Goal: Information Seeking & Learning: Learn about a topic

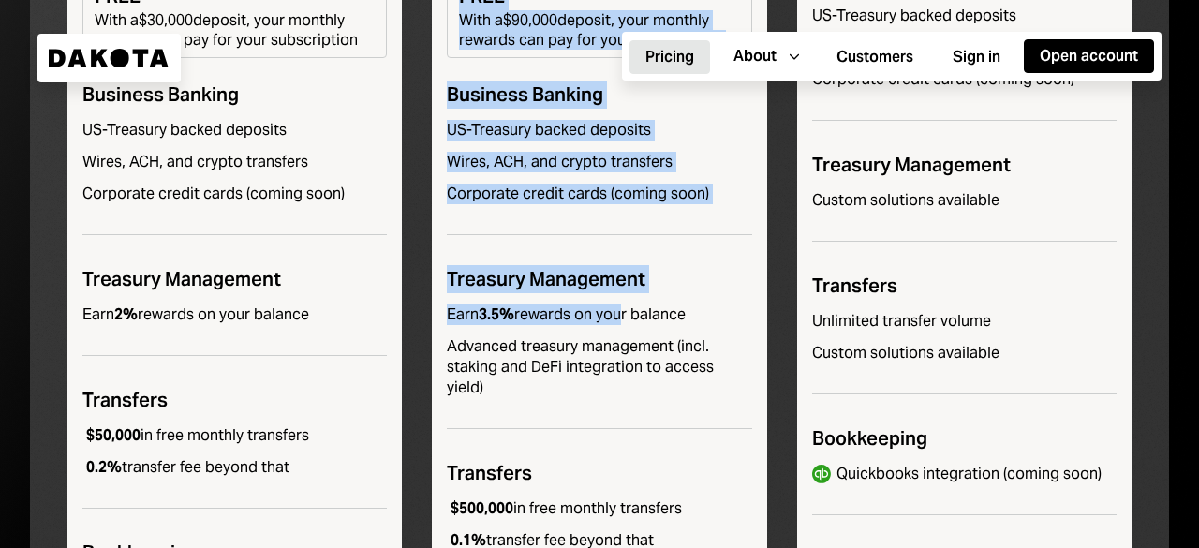
scroll to position [910, 0]
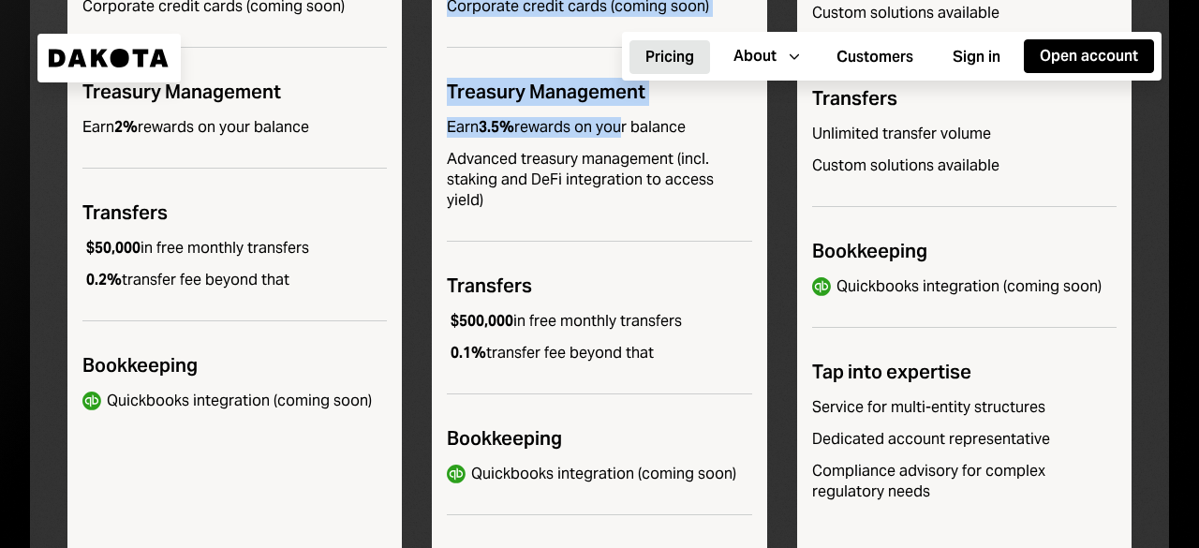
drag, startPoint x: 460, startPoint y: 177, endPoint x: 684, endPoint y: 340, distance: 277.0
click at [684, 340] on div "Pro $250 / month A powerful banking solution for scaling businesses Get started…" at bounding box center [599, 87] width 335 height 1167
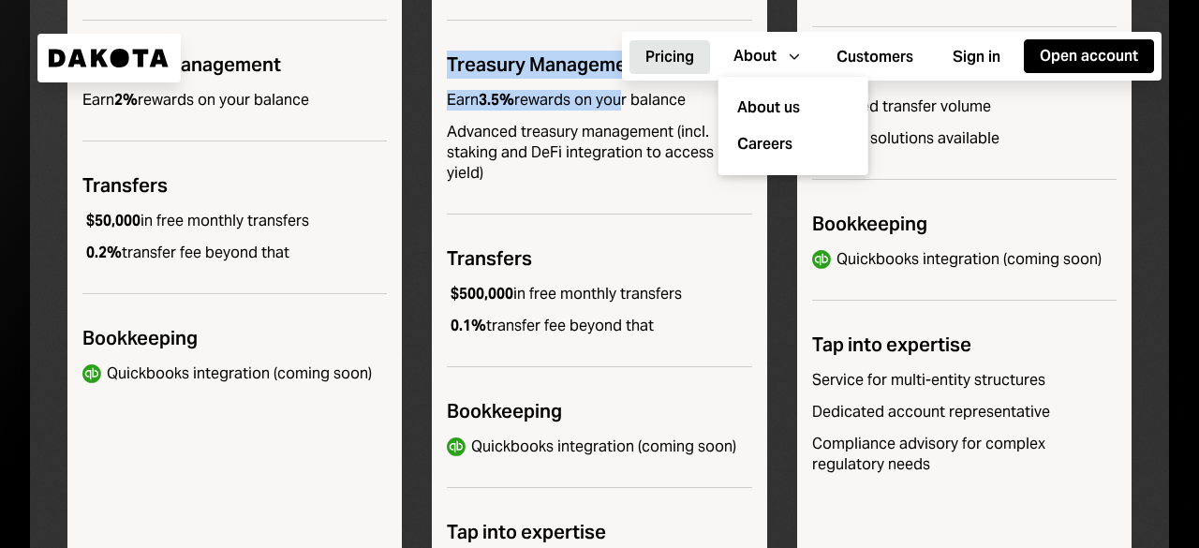
scroll to position [1097, 0]
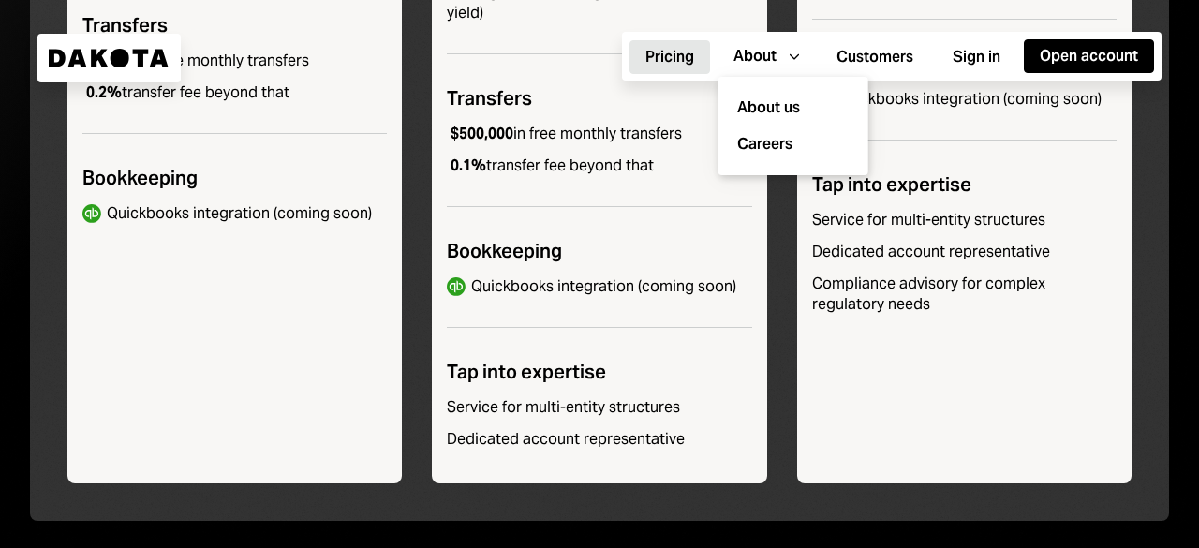
copy div "FREE With a $90,000 deposit, your monthly rewards can pay for your subscription…"
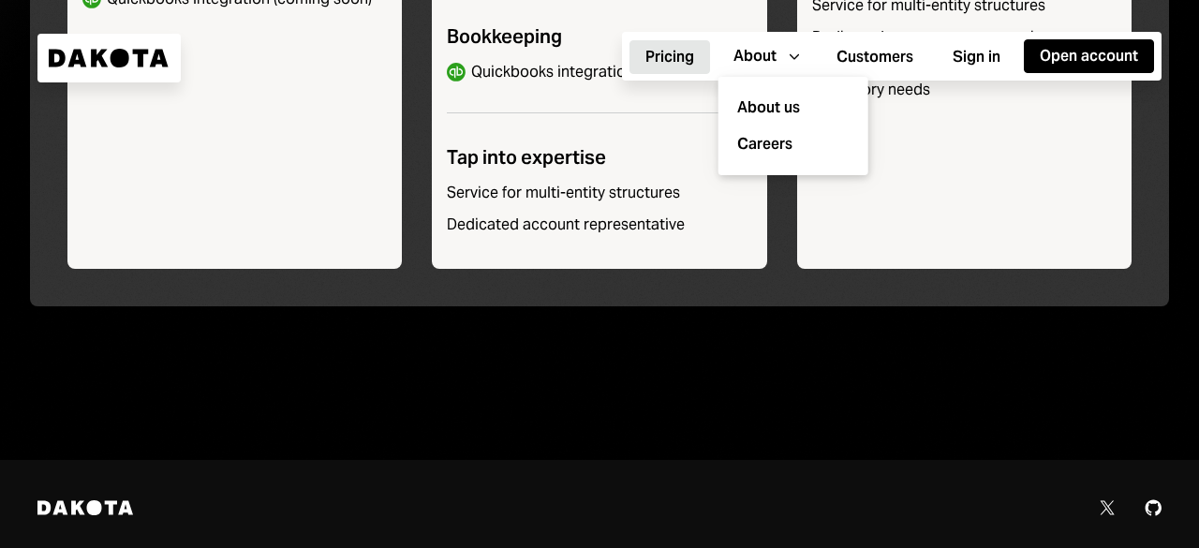
scroll to position [1378, 0]
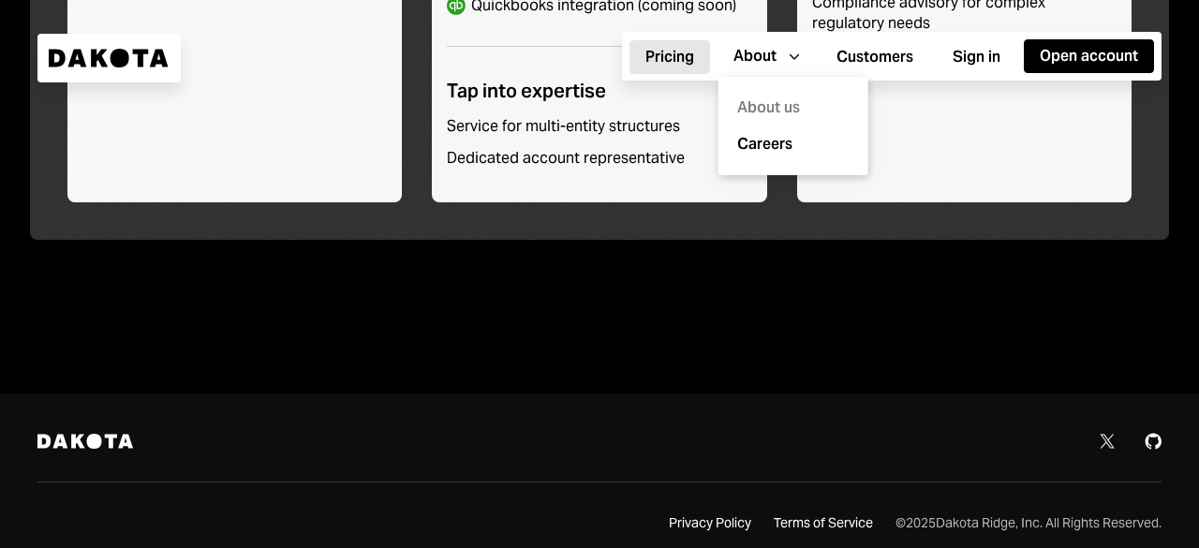
click at [795, 104] on div "About us" at bounding box center [793, 108] width 127 height 37
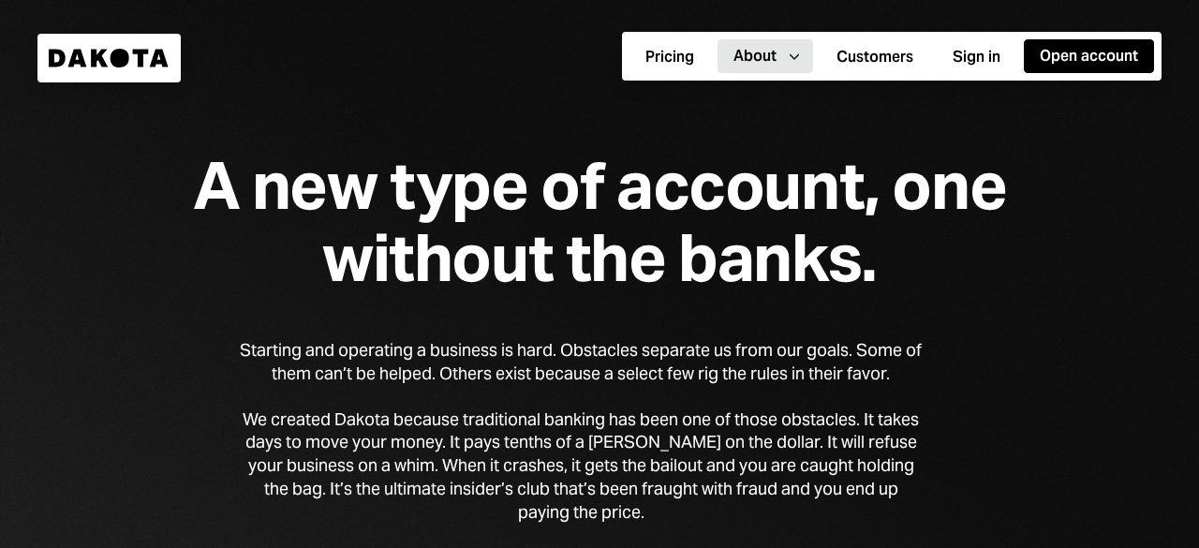
click at [1057, 350] on div "A new type of account, one without the banks. Starting and operating a business…" at bounding box center [599, 380] width 1199 height 760
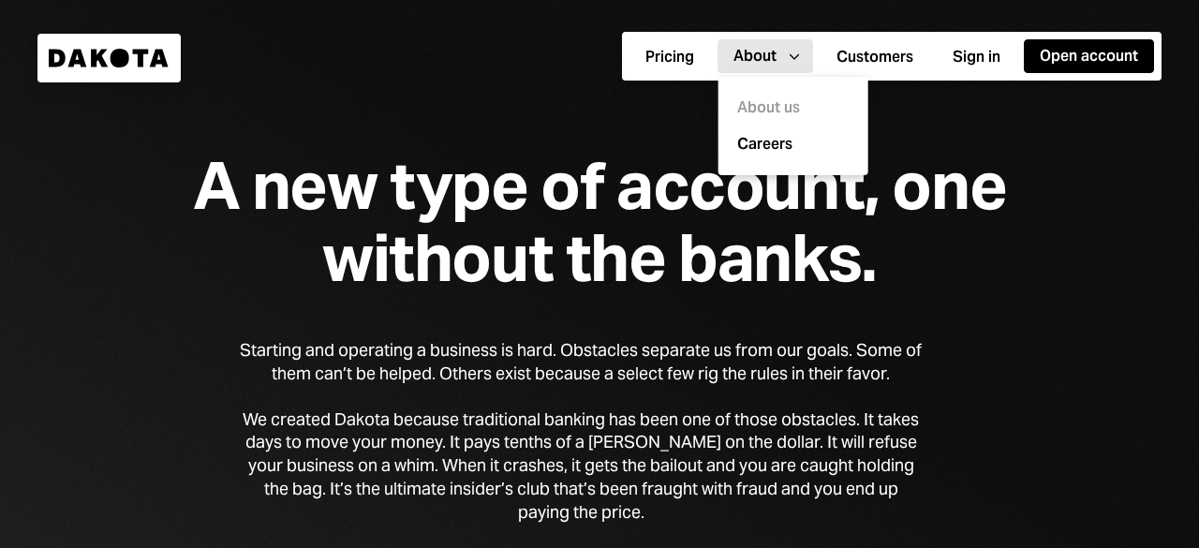
click at [798, 51] on icon "Caret Down" at bounding box center [794, 56] width 21 height 21
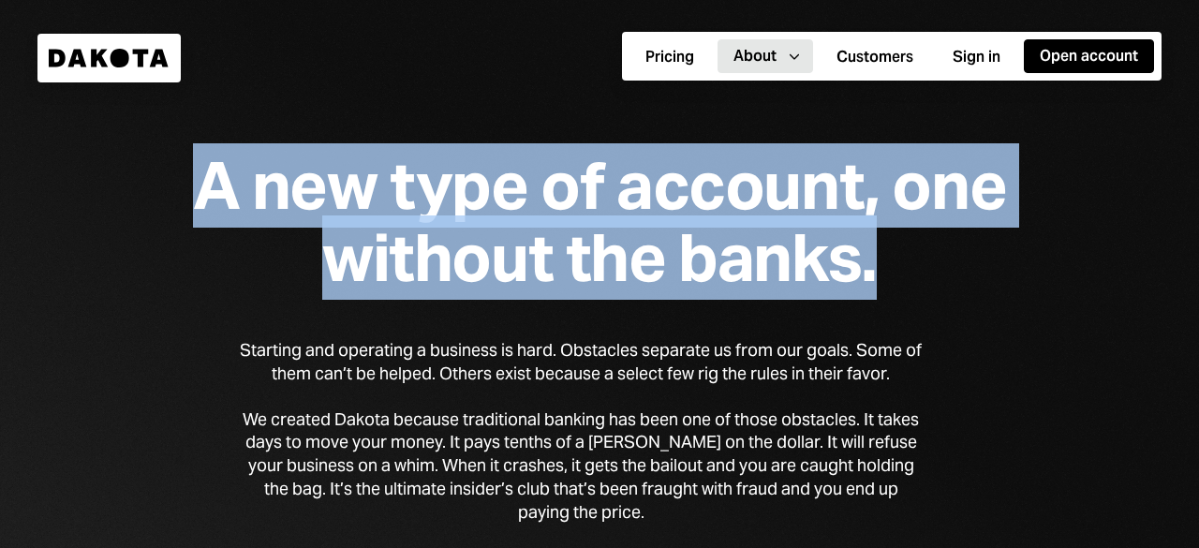
drag, startPoint x: 184, startPoint y: 184, endPoint x: 1109, endPoint y: 233, distance: 927.1
click at [1109, 233] on div "A new type of account, one without the banks. Starting and operating a business…" at bounding box center [599, 380] width 1199 height 760
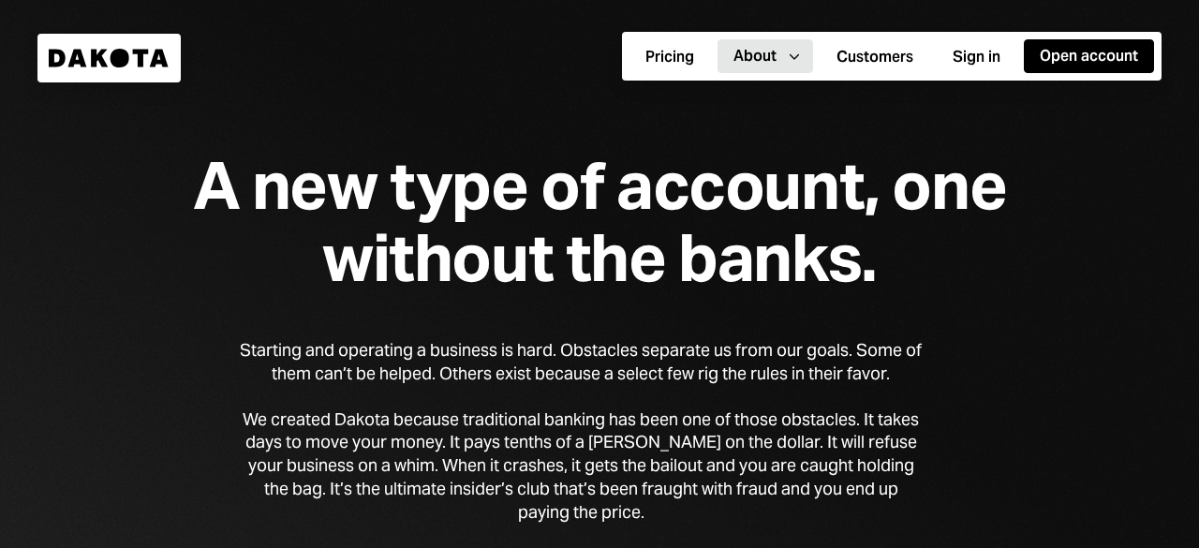
click at [963, 350] on div "A new type of account, one without the banks. Starting and operating a business…" at bounding box center [599, 380] width 1199 height 760
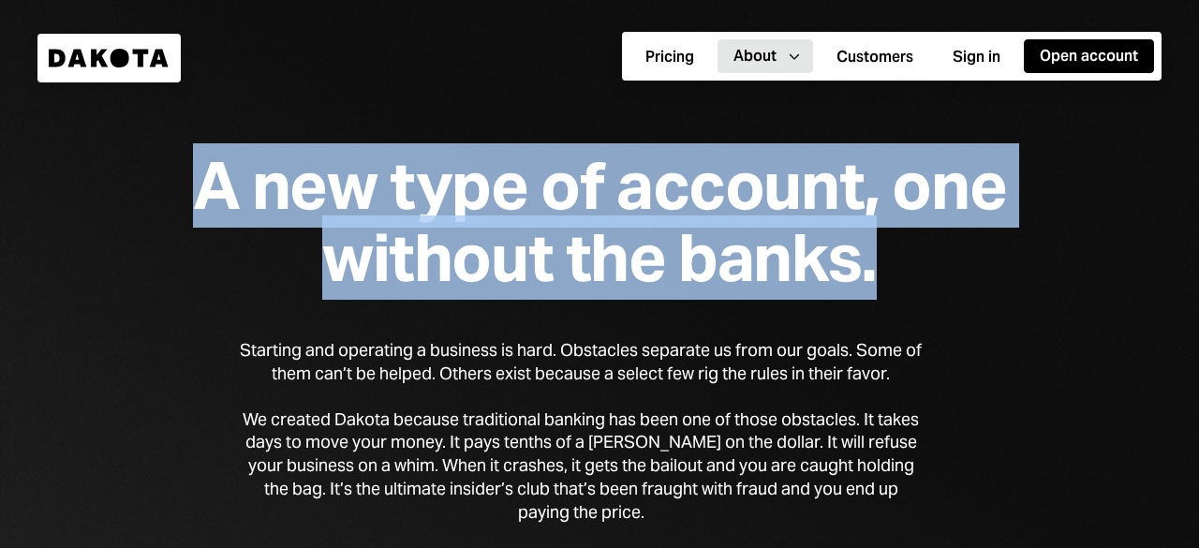
drag, startPoint x: 195, startPoint y: 188, endPoint x: 1116, endPoint y: 271, distance: 924.8
click at [1116, 271] on div "A new type of account, one without the banks. Starting and operating a business…" at bounding box center [599, 380] width 1199 height 760
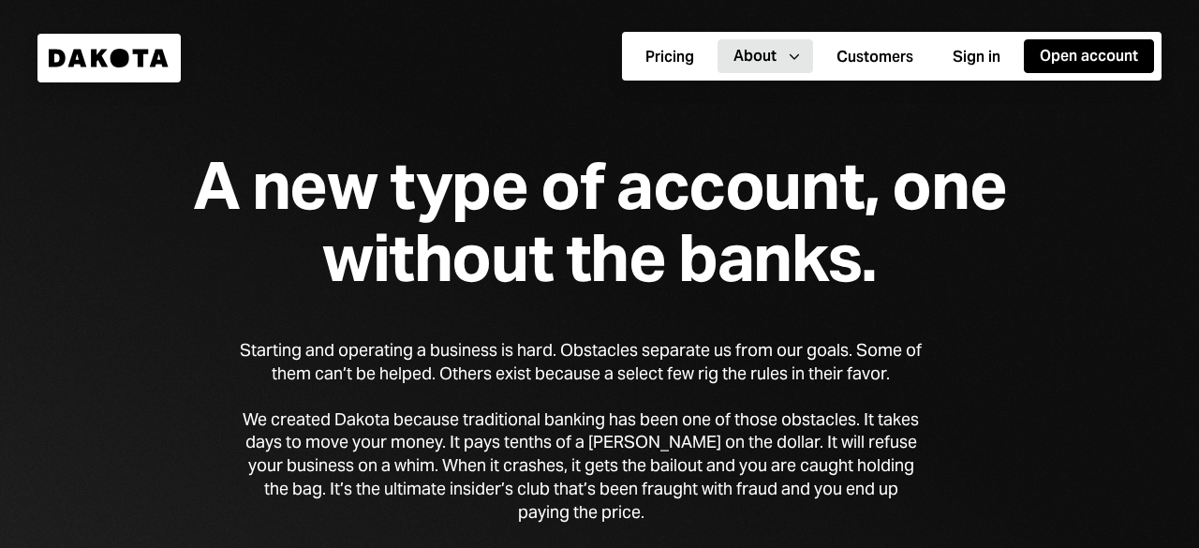
click at [902, 438] on div "We created Dakota because traditional banking has been one of those obstacles. …" at bounding box center [581, 467] width 682 height 116
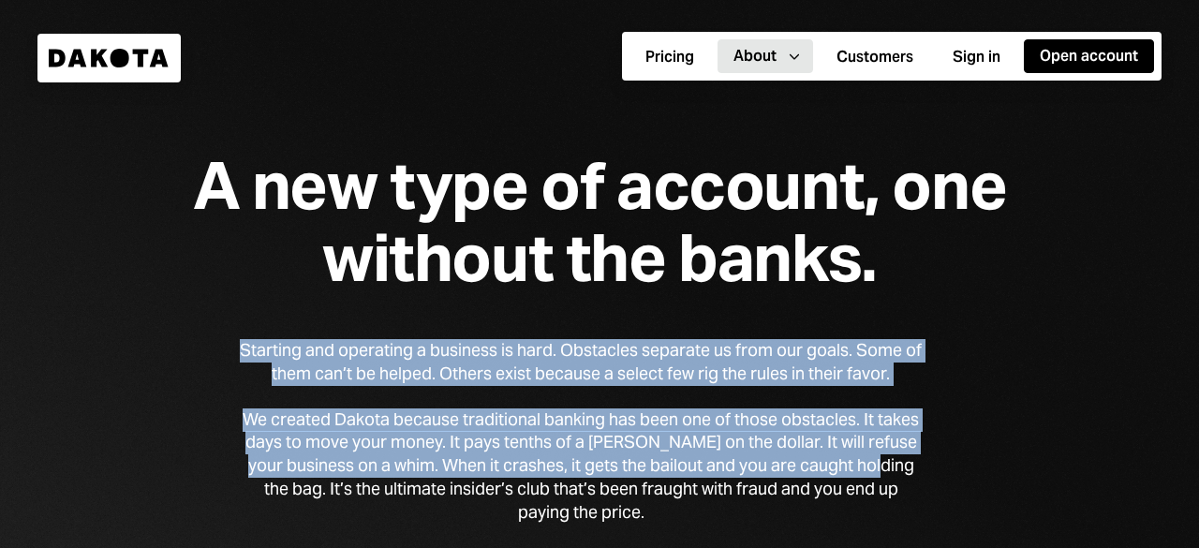
drag, startPoint x: 232, startPoint y: 347, endPoint x: 886, endPoint y: 453, distance: 662.6
click at [950, 463] on div "A new type of account, one without the banks. Starting and operating a business…" at bounding box center [599, 380] width 1199 height 760
click at [289, 401] on div "Starting and operating a business is hard. Obstacles separate us from our goals…" at bounding box center [581, 512] width 682 height 346
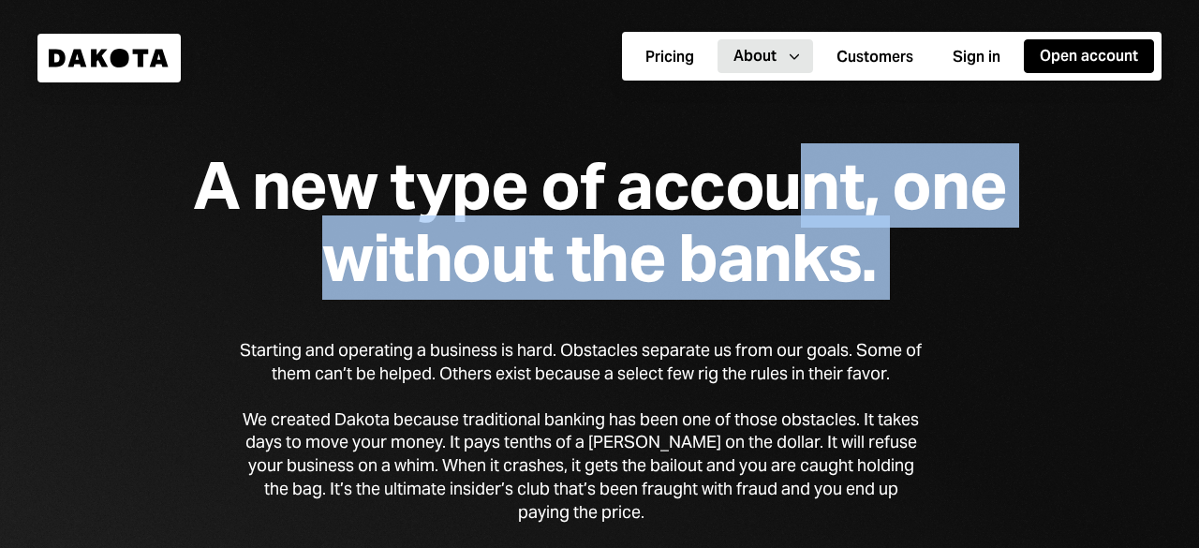
drag, startPoint x: 236, startPoint y: 340, endPoint x: 804, endPoint y: -12, distance: 668.3
click at [804, 0] on html "[PERSON_NAME] Close Pricing Right Arrow About Right Arrow Careers Right Arrow C…" at bounding box center [599, 274] width 1199 height 548
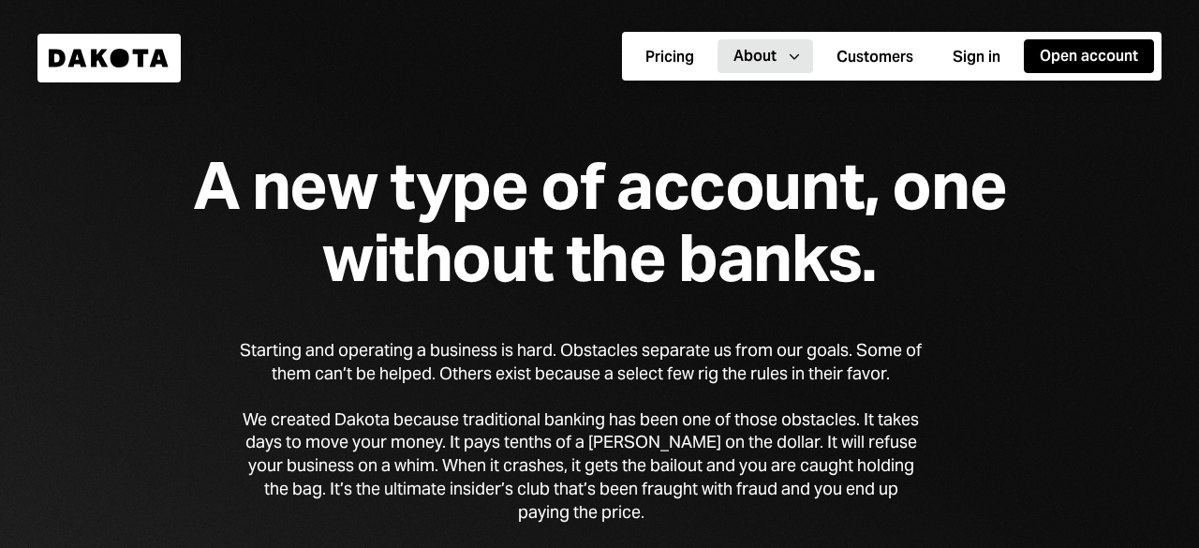
click at [384, 78] on div "A new type of account, one without the banks. Starting and operating a business…" at bounding box center [599, 380] width 1199 height 760
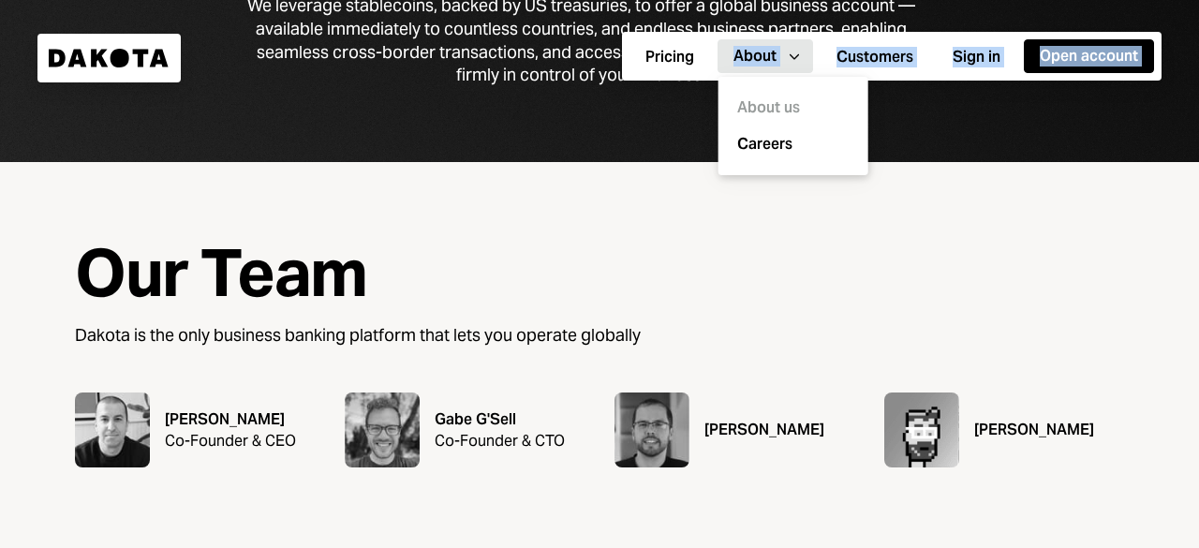
scroll to position [583, 0]
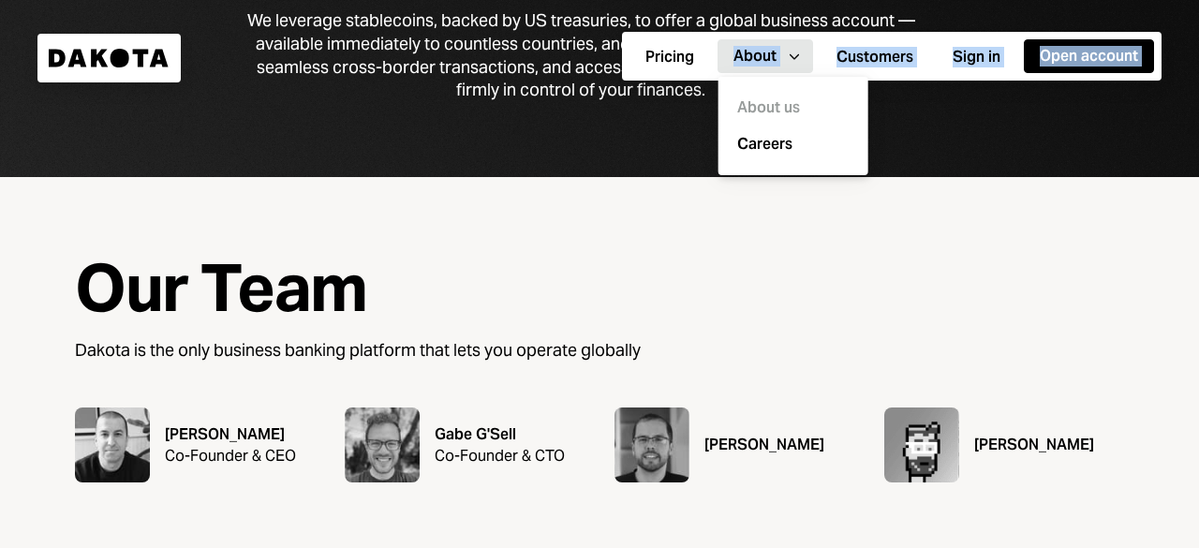
drag, startPoint x: 178, startPoint y: 170, endPoint x: 553, endPoint y: 134, distance: 376.5
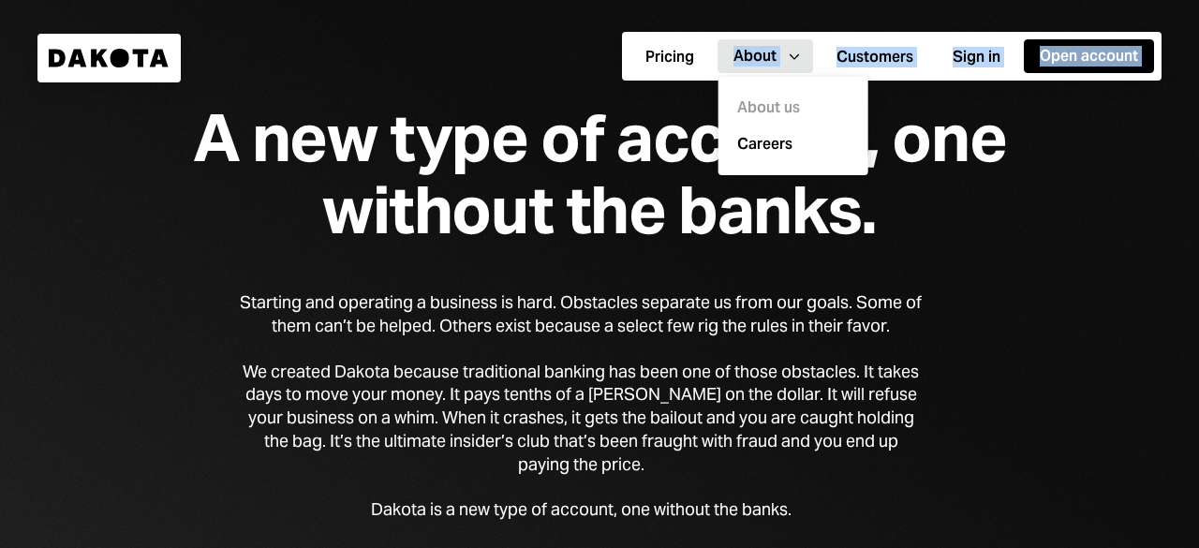
scroll to position [0, 0]
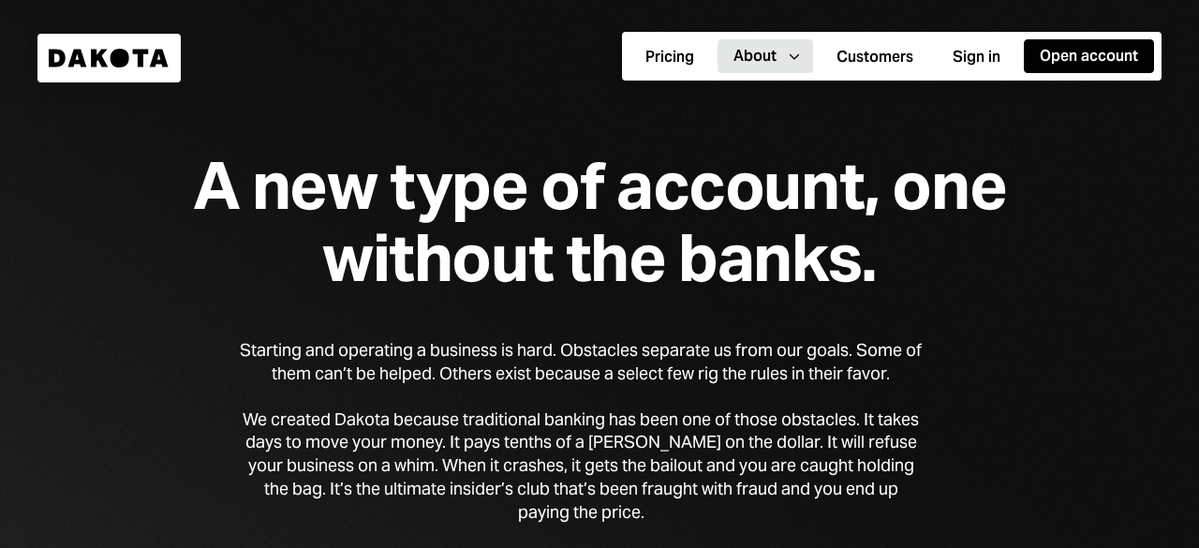
click at [379, 204] on div "A new type of account, one without the banks." at bounding box center [600, 222] width 960 height 144
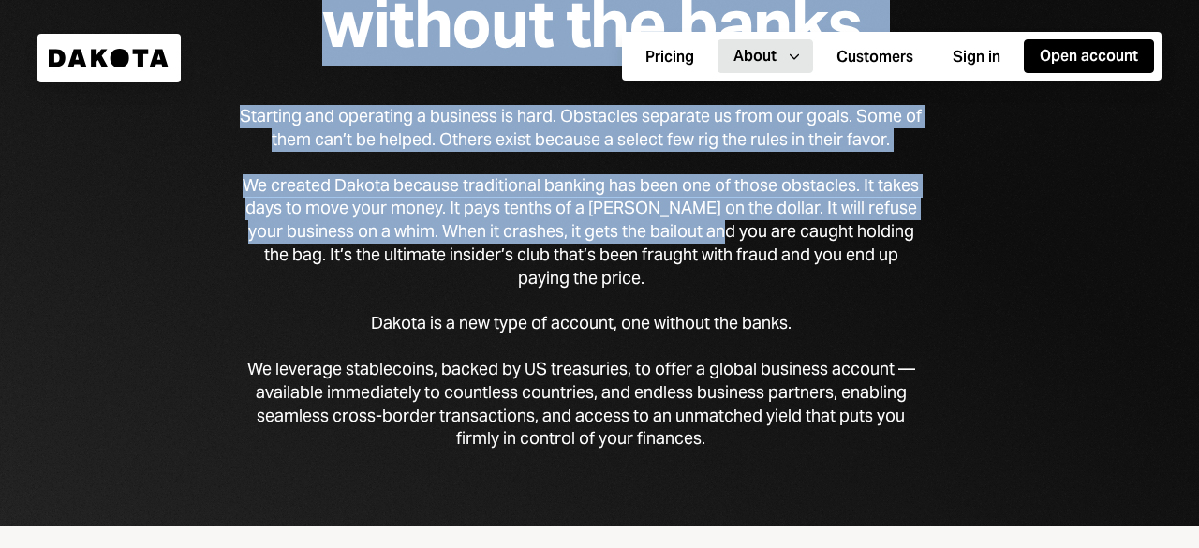
scroll to position [281, 0]
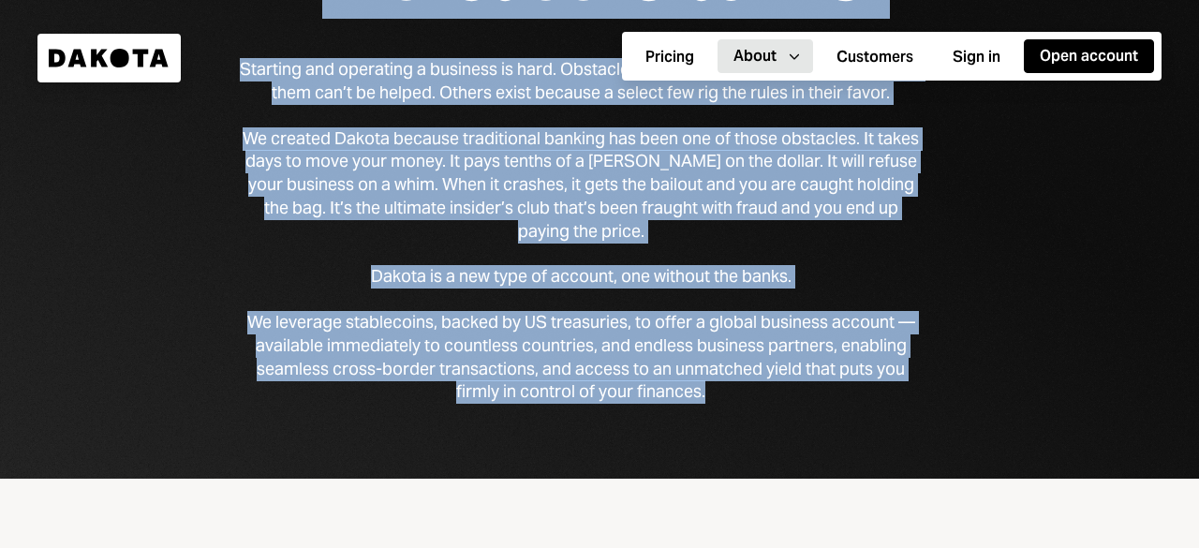
drag, startPoint x: 176, startPoint y: 185, endPoint x: 744, endPoint y: 412, distance: 611.8
click at [744, 412] on div "A new type of account, one without the banks. Starting and operating a business…" at bounding box center [599, 99] width 1199 height 760
copy div "A new type of account, one without the banks. Starting and operating a business…"
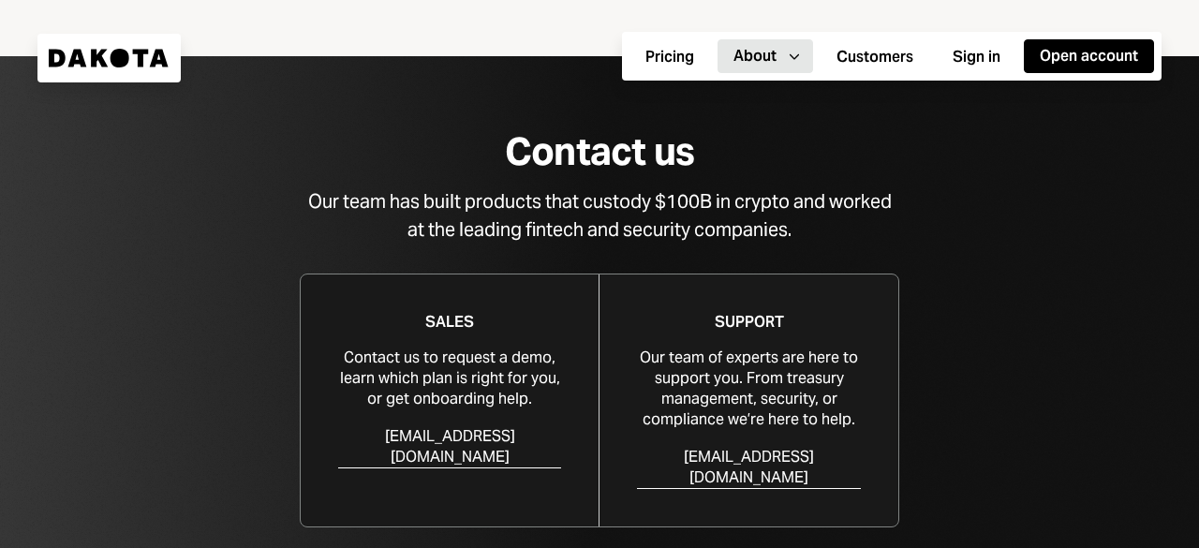
scroll to position [1780, 0]
